Goal: Task Accomplishment & Management: Manage account settings

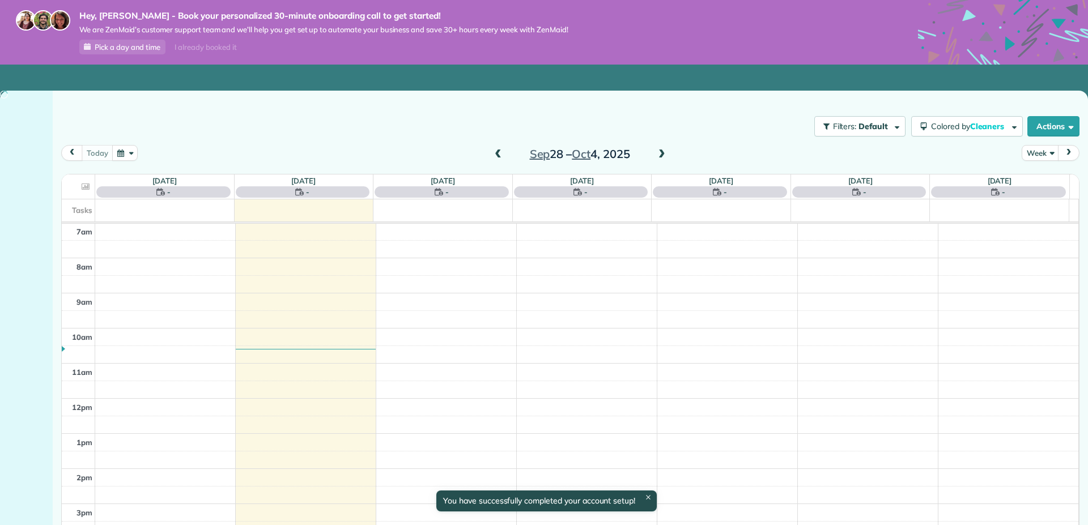
scroll to position [246, 0]
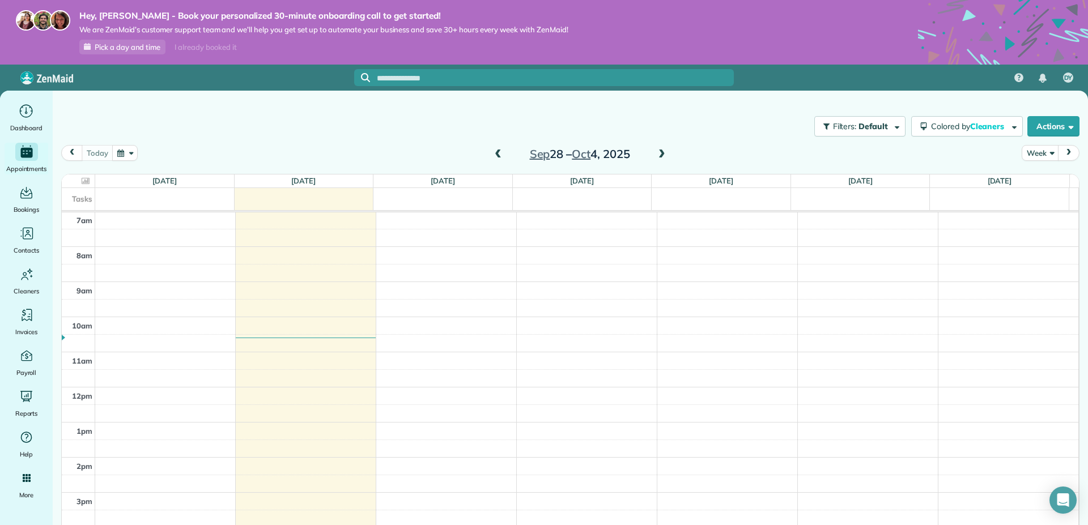
click at [126, 48] on span "Pick a day and time" at bounding box center [128, 46] width 66 height 9
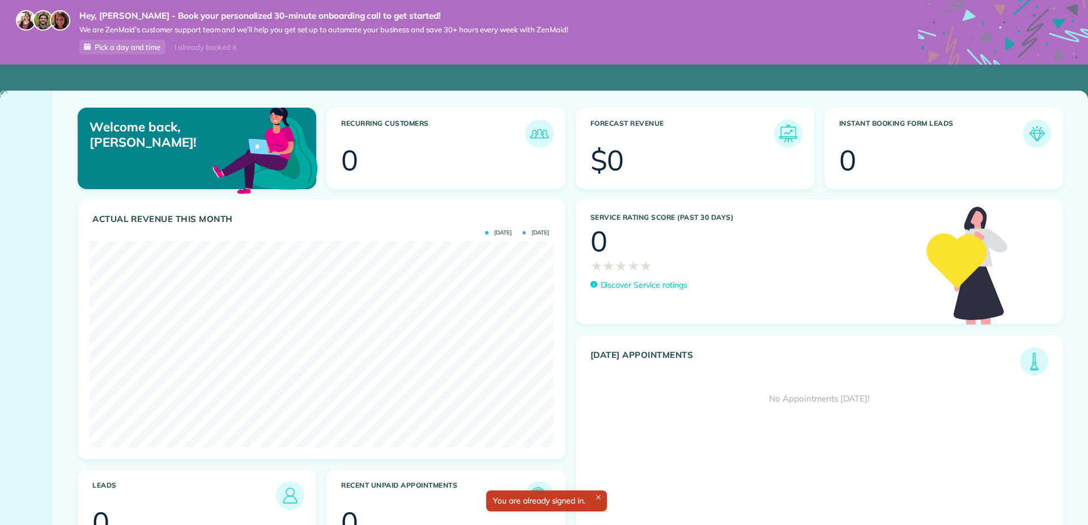
scroll to position [206, 463]
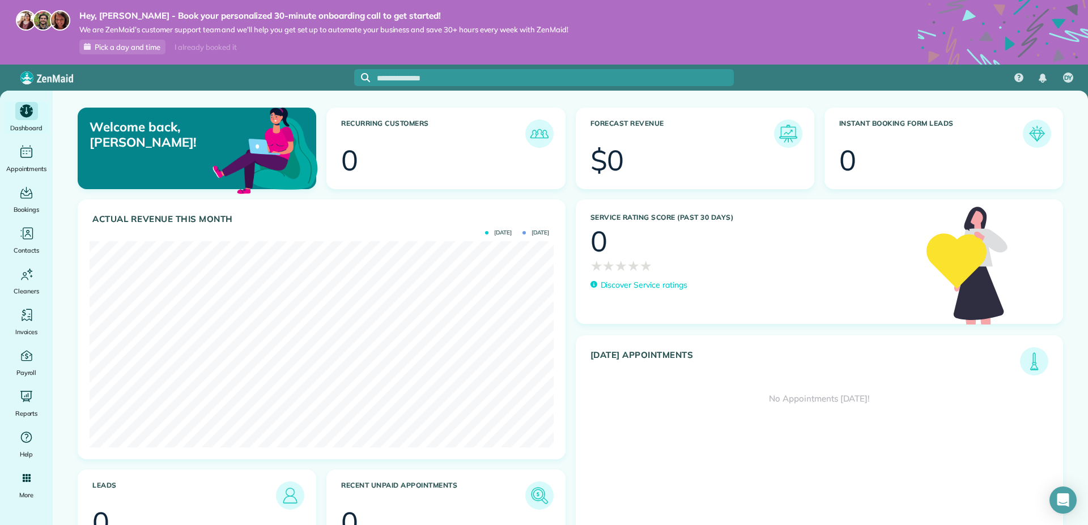
click at [139, 44] on span "Pick a day and time" at bounding box center [128, 46] width 66 height 9
click at [27, 266] on icon "Main" at bounding box center [26, 275] width 17 height 18
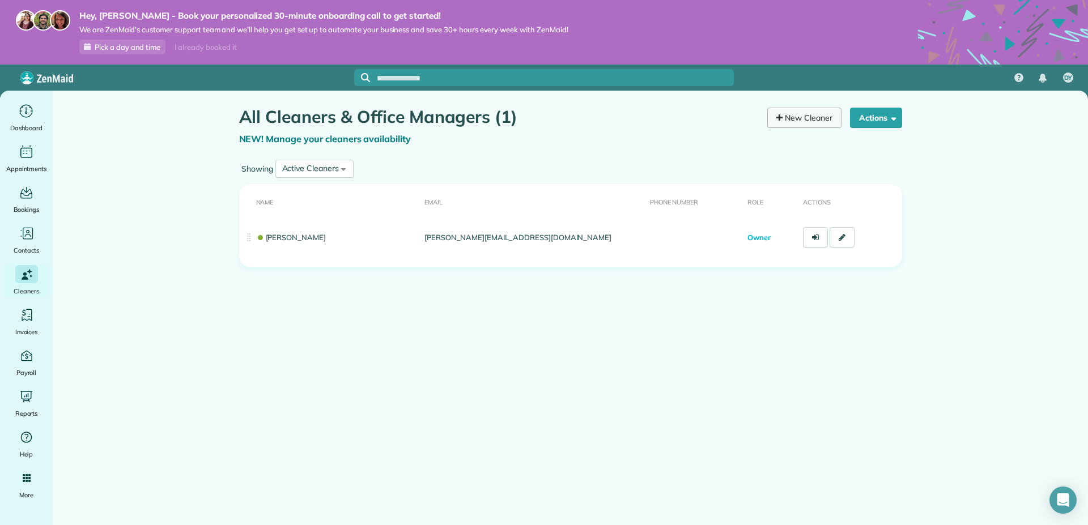
click at [804, 108] on link "New Cleaner" at bounding box center [804, 118] width 74 height 20
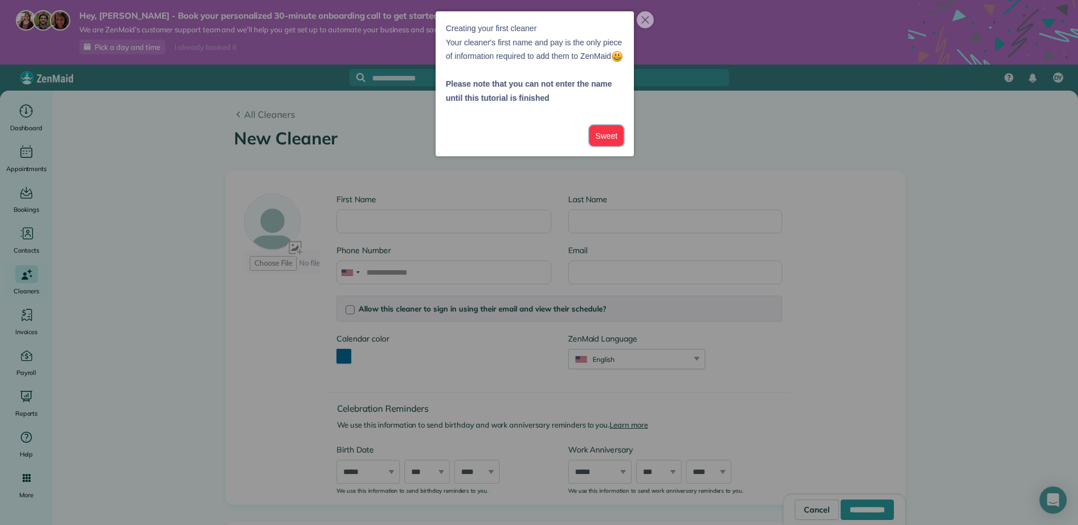
click at [617, 146] on button "Sweet" at bounding box center [606, 135] width 35 height 21
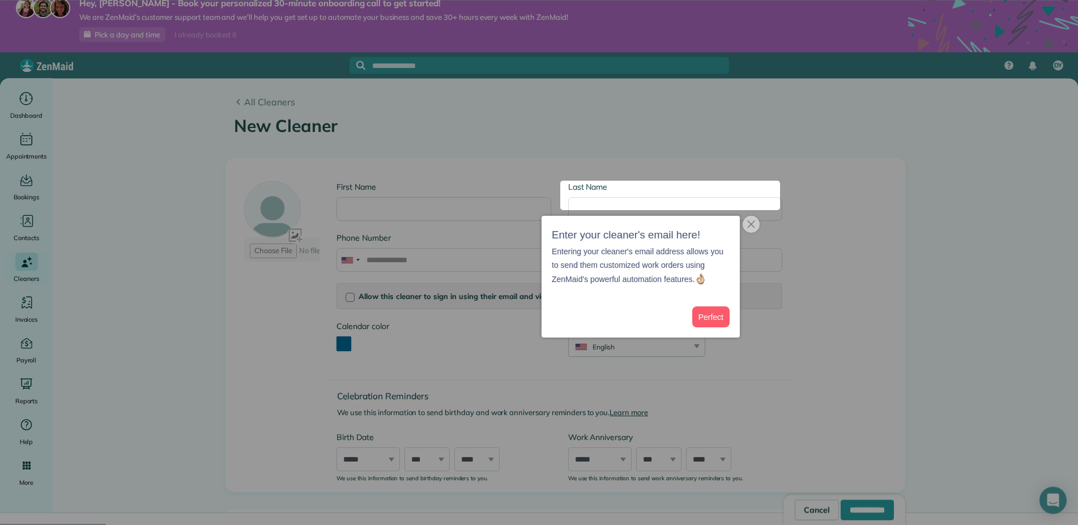
scroll to position [13, 0]
click at [713, 316] on button "Perfect" at bounding box center [710, 316] width 37 height 21
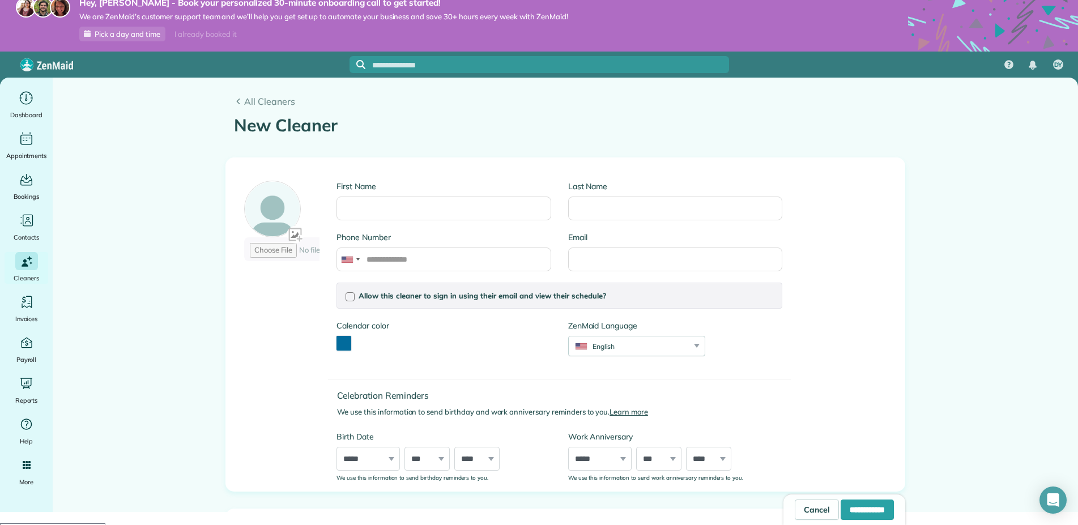
scroll to position [0, 0]
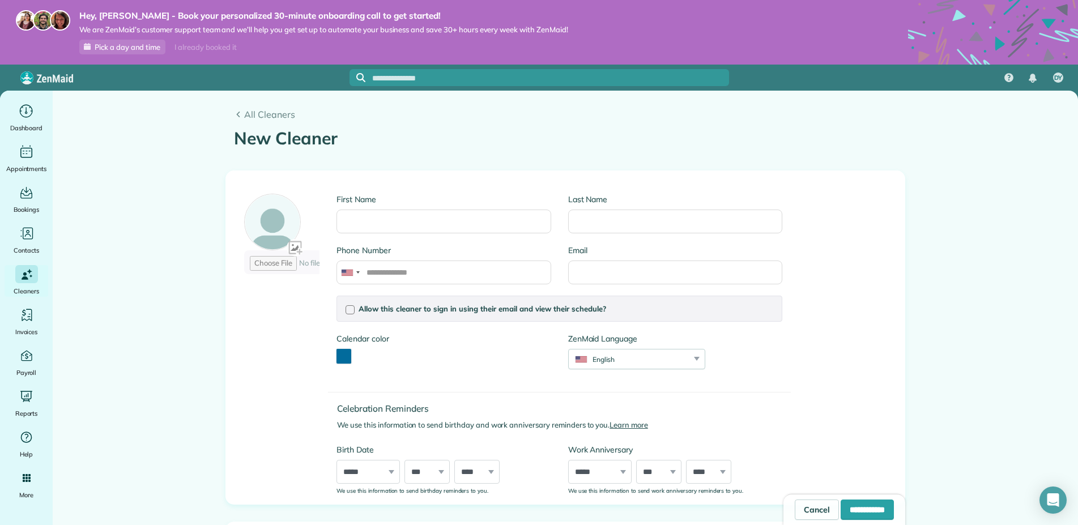
click at [28, 44] on div at bounding box center [38, 32] width 45 height 44
click at [31, 122] on span "Dashboard" at bounding box center [26, 127] width 32 height 11
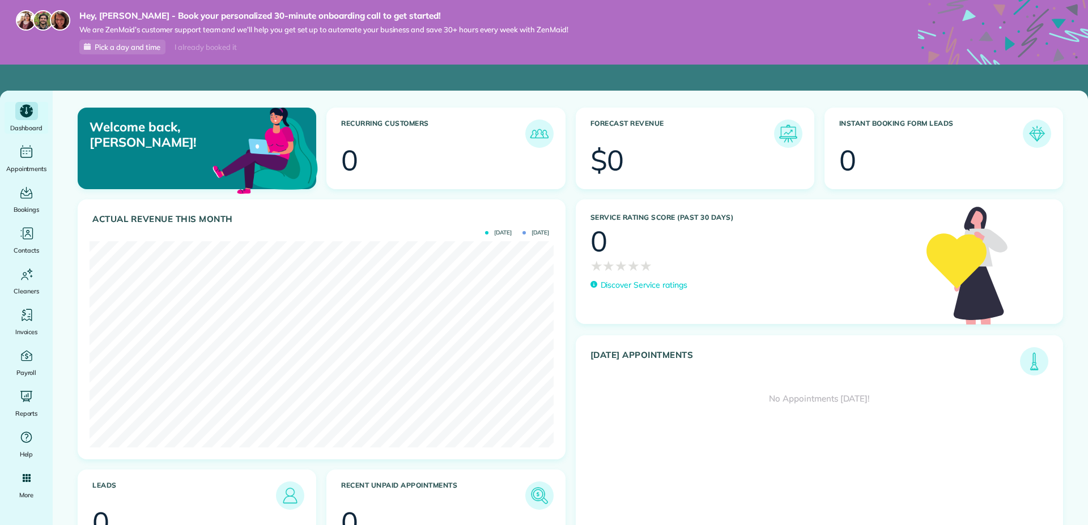
scroll to position [206, 463]
